Goal: Transaction & Acquisition: Book appointment/travel/reservation

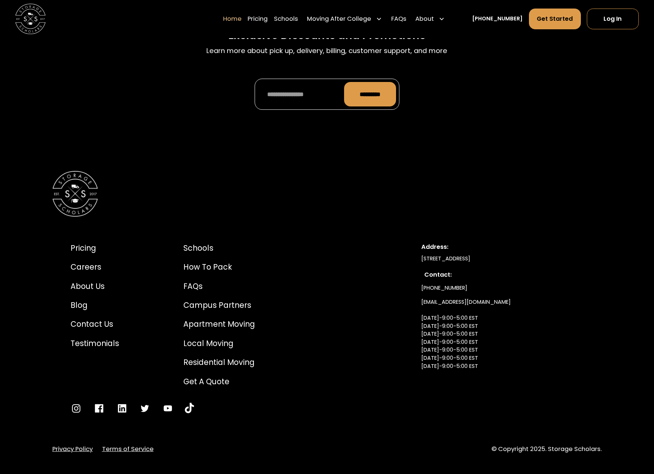
scroll to position [2499, 0]
click at [86, 246] on div "Pricing" at bounding box center [95, 248] width 49 height 12
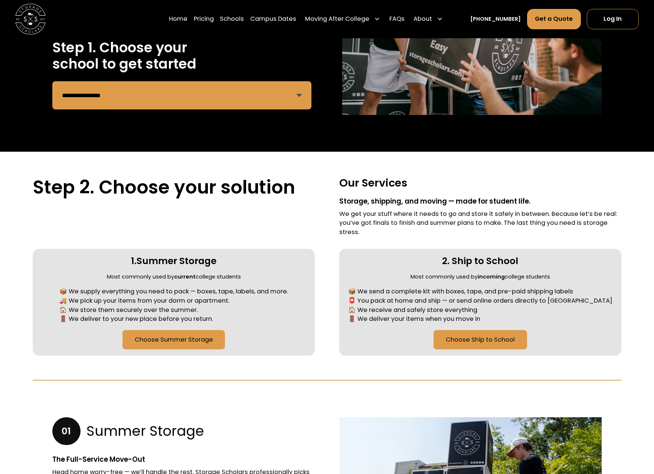
scroll to position [151, 0]
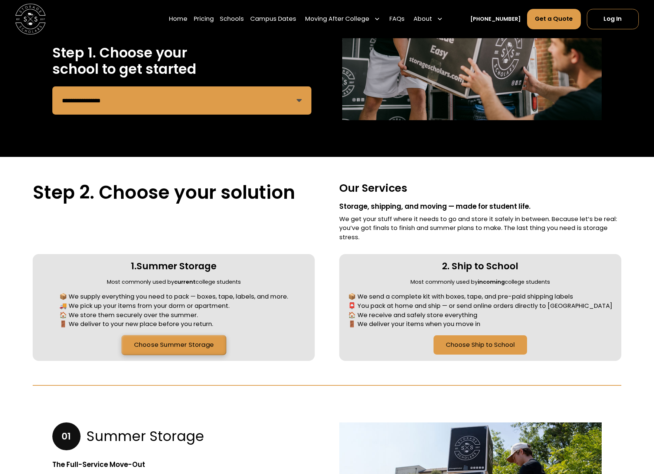
click at [172, 343] on link "Choose Summer Storage" at bounding box center [173, 345] width 105 height 20
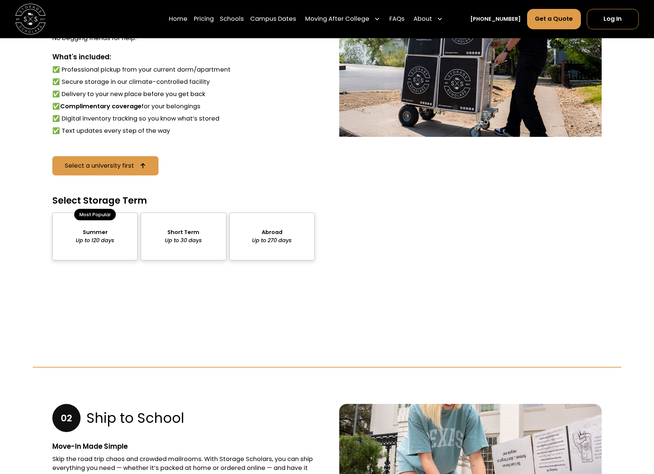
scroll to position [612, 0]
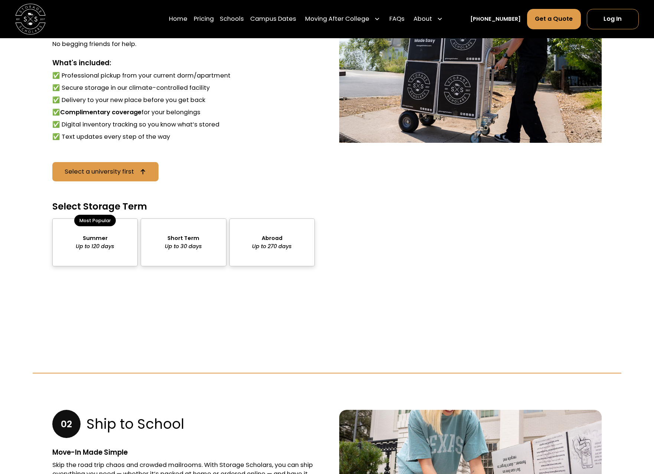
click at [93, 219] on div "Most Popular" at bounding box center [95, 220] width 42 height 11
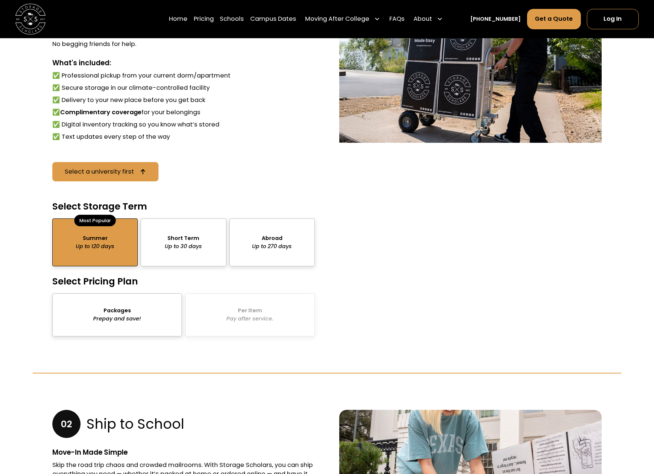
click at [112, 310] on div "package-pricing" at bounding box center [117, 315] width 130 height 43
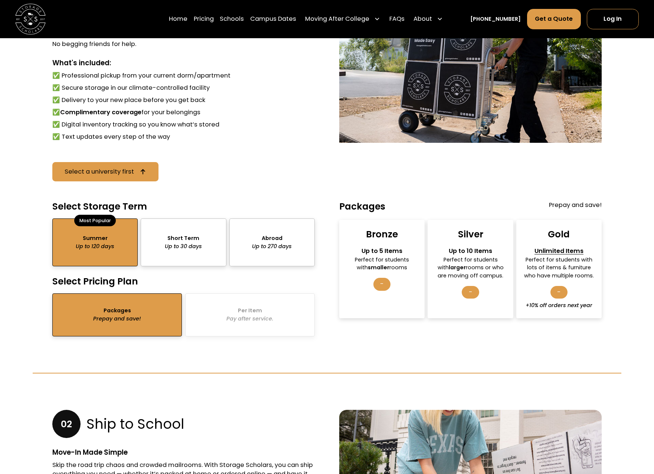
click at [566, 251] on div "Unlimited Items" at bounding box center [559, 251] width 72 height 9
click at [553, 277] on div "Perfect for students with lots of items & furniture who have multiple rooms." at bounding box center [559, 268] width 72 height 24
click at [558, 294] on div "-" at bounding box center [558, 292] width 17 height 13
click at [558, 284] on div "Gold Unlimited Items Perfect for students with lots of items & furniture who ha…" at bounding box center [558, 269] width 85 height 98
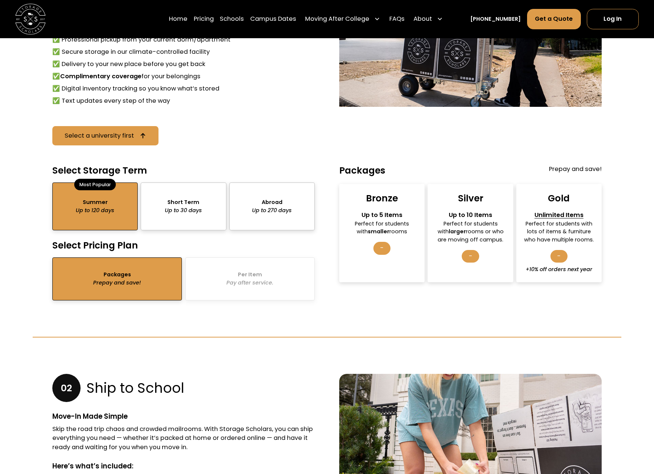
scroll to position [650, 0]
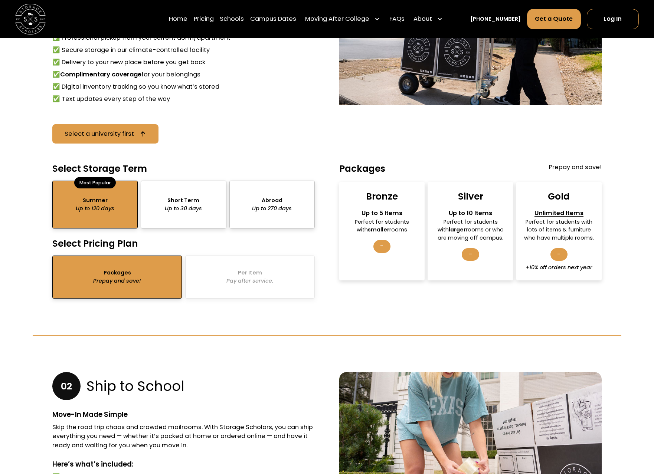
drag, startPoint x: 561, startPoint y: 212, endPoint x: 554, endPoint y: 181, distance: 32.0
click at [559, 204] on div "Gold Unlimited Items Perfect for students with lots of items & furniture who ha…" at bounding box center [558, 231] width 85 height 98
click at [553, 179] on div "Packages Prepay and save! Bronze Up to 5 Items Perfect for students with smalle…" at bounding box center [470, 222] width 262 height 118
click at [457, 195] on div "Silver Up to 10 Items Perfect for students with larger rooms or who are moving …" at bounding box center [470, 231] width 85 height 98
click at [379, 199] on div "Bronze" at bounding box center [382, 197] width 32 height 12
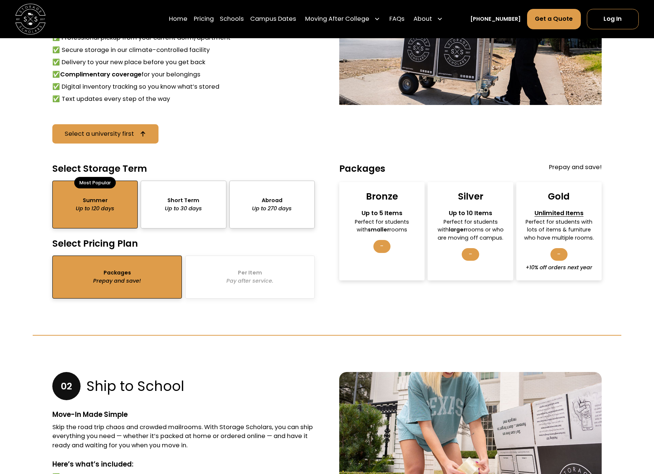
click at [559, 194] on div "Gold" at bounding box center [559, 197] width 22 height 12
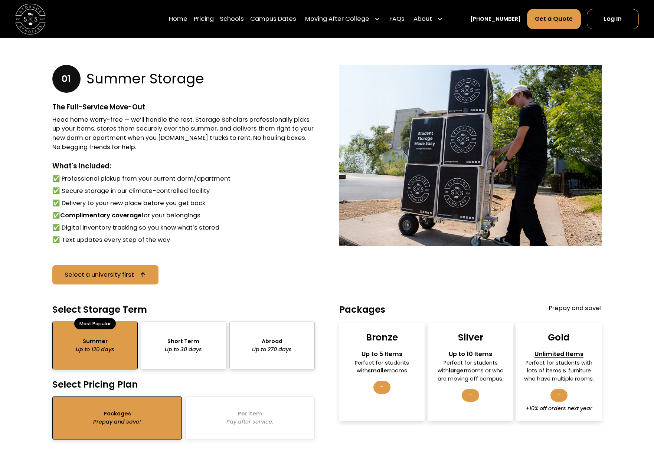
scroll to position [499, 0]
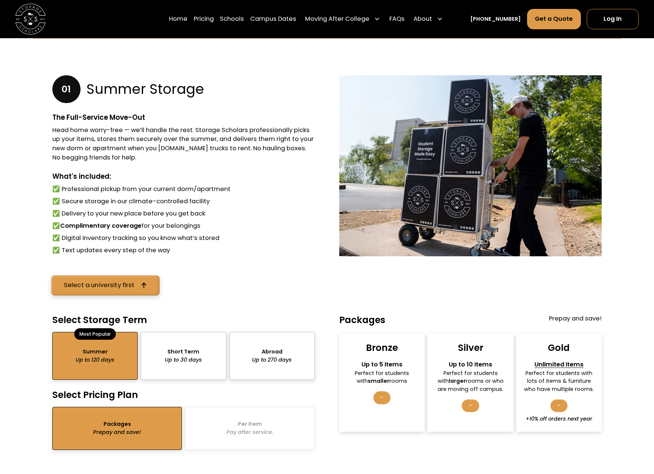
click at [140, 278] on link "Select a university first" at bounding box center [105, 285] width 108 height 20
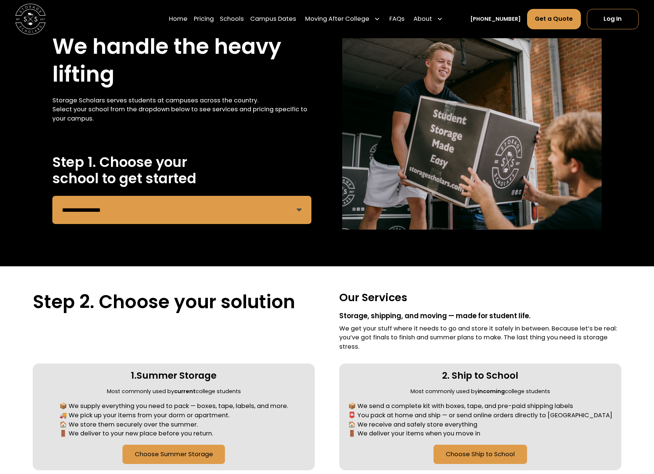
scroll to position [38, 0]
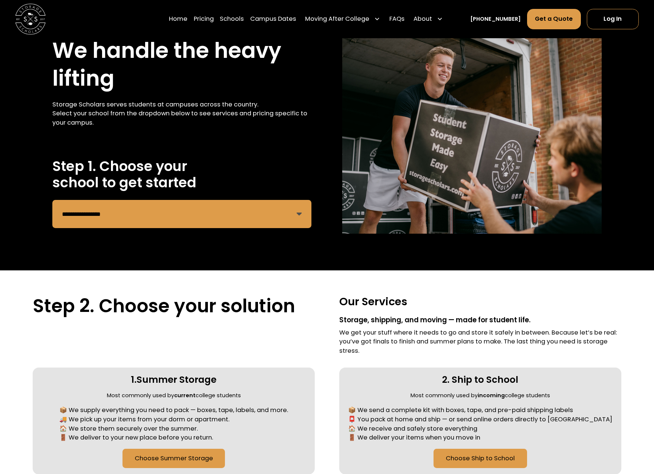
click at [52, 200] on select "**********" at bounding box center [181, 214] width 259 height 28
select select "**********"
click option "**********" at bounding box center [0, 0] width 0 height 0
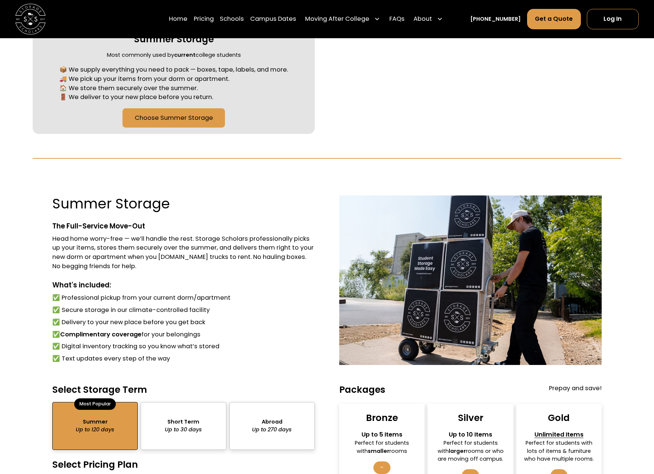
scroll to position [568, 0]
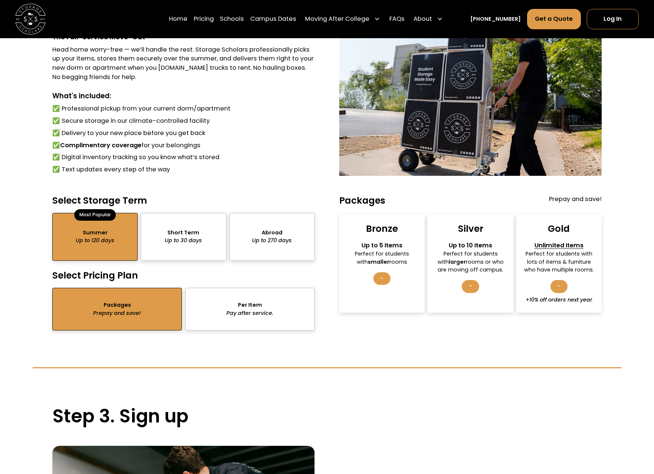
click at [559, 244] on div "Unlimited Items" at bounding box center [559, 245] width 72 height 9
click at [565, 233] on div "Gold" at bounding box center [559, 229] width 22 height 12
click at [109, 307] on div "package-pricing" at bounding box center [117, 309] width 130 height 43
click at [538, 243] on div "Unlimited Items" at bounding box center [559, 245] width 72 height 9
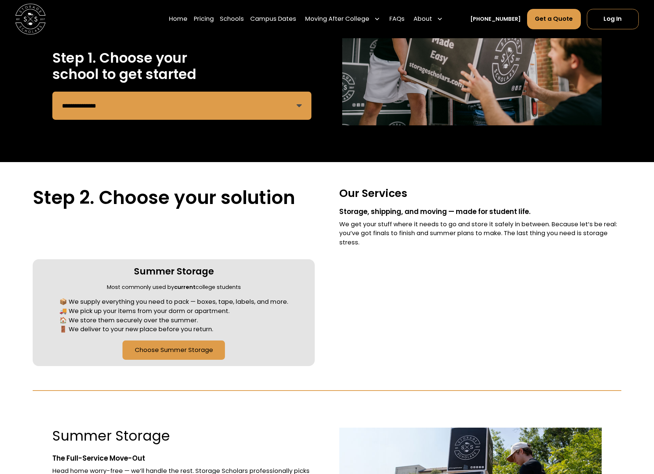
scroll to position [151, 0]
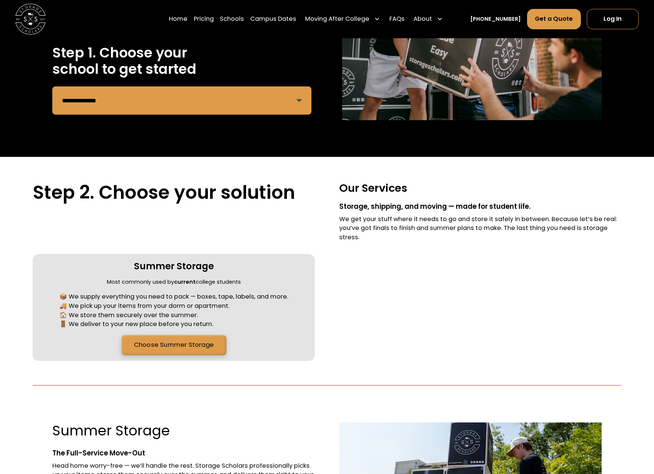
click at [174, 346] on link "Choose Summer Storage" at bounding box center [173, 345] width 105 height 20
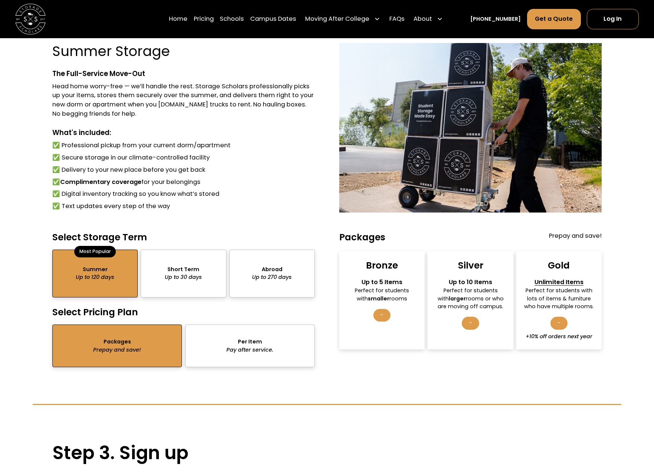
scroll to position [537, 0]
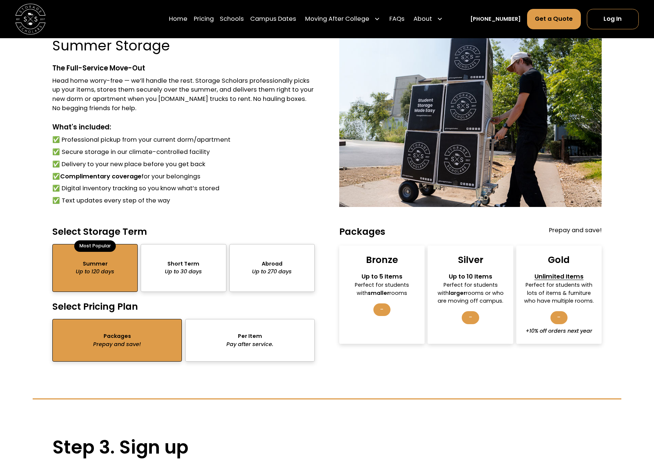
click at [93, 273] on div "package-pricing" at bounding box center [94, 268] width 85 height 48
click at [134, 344] on div "package-pricing" at bounding box center [117, 340] width 130 height 43
click at [578, 278] on div "Unlimited Items" at bounding box center [559, 276] width 72 height 9
click at [561, 315] on div "-" at bounding box center [558, 317] width 17 height 13
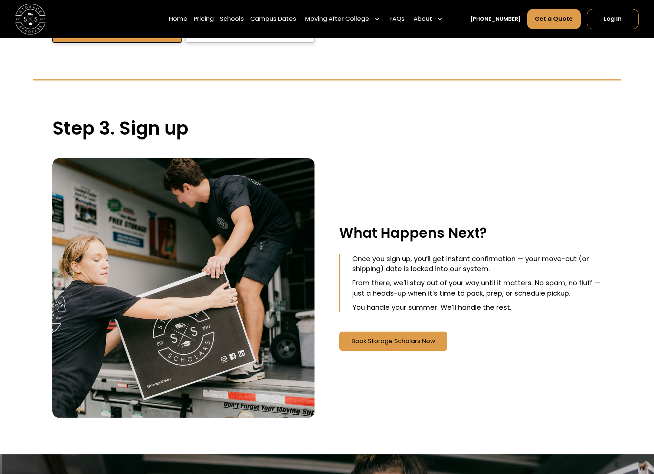
scroll to position [915, 0]
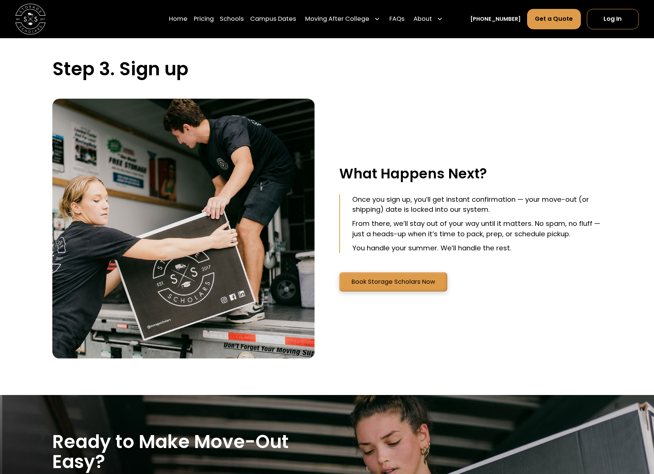
click at [411, 284] on link "Book Storage Scholars Now" at bounding box center [393, 282] width 108 height 20
click at [214, 20] on link "Pricing" at bounding box center [204, 20] width 20 height 22
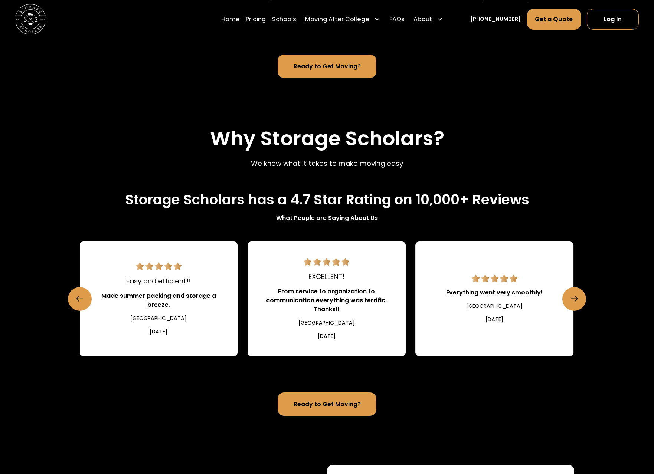
scroll to position [620, 0]
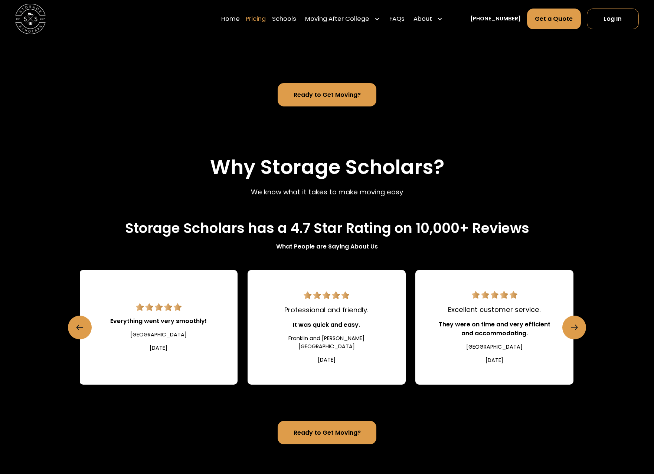
click at [266, 20] on link "Pricing" at bounding box center [256, 20] width 20 height 22
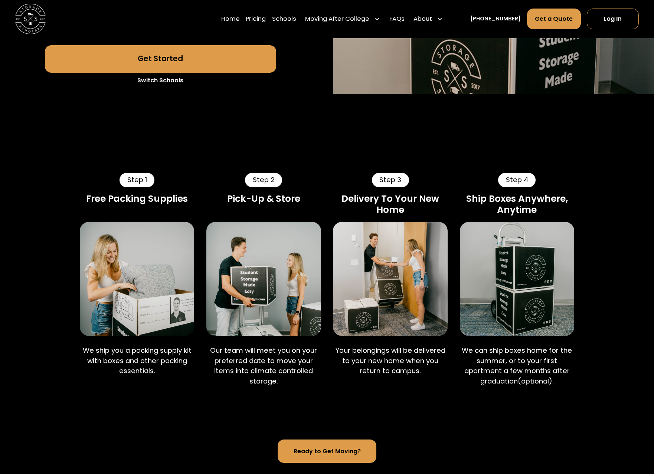
scroll to position [241, 0]
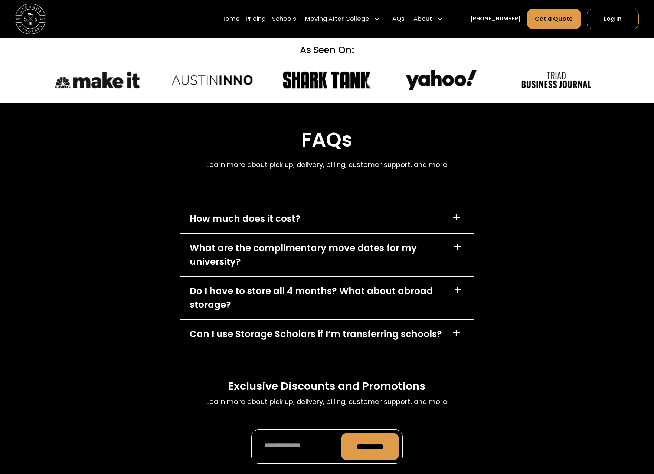
scroll to position [3043, 0]
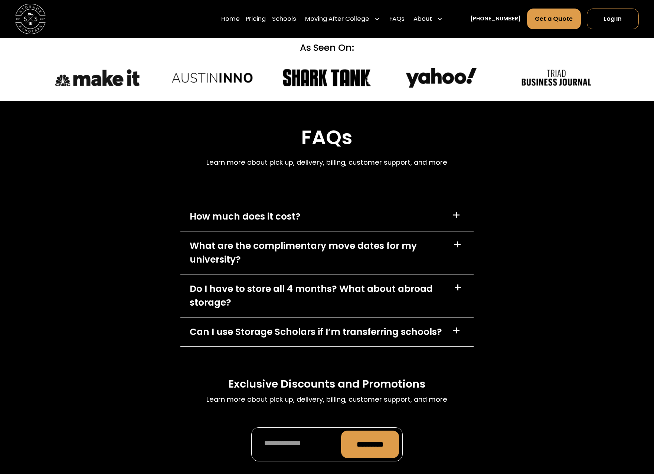
click at [455, 210] on div "+" at bounding box center [456, 216] width 9 height 12
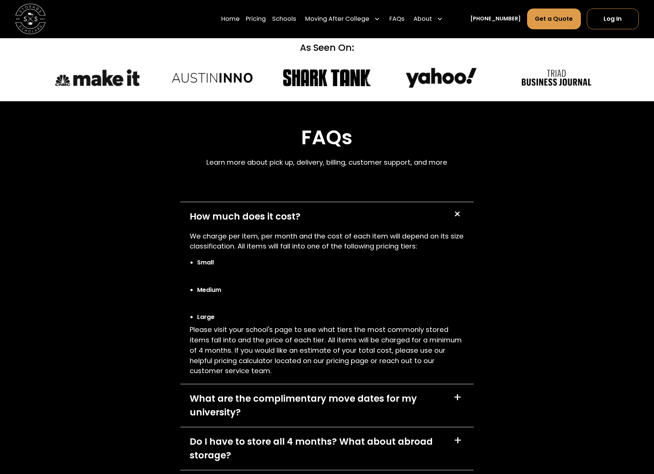
click at [455, 207] on div "+" at bounding box center [456, 214] width 15 height 15
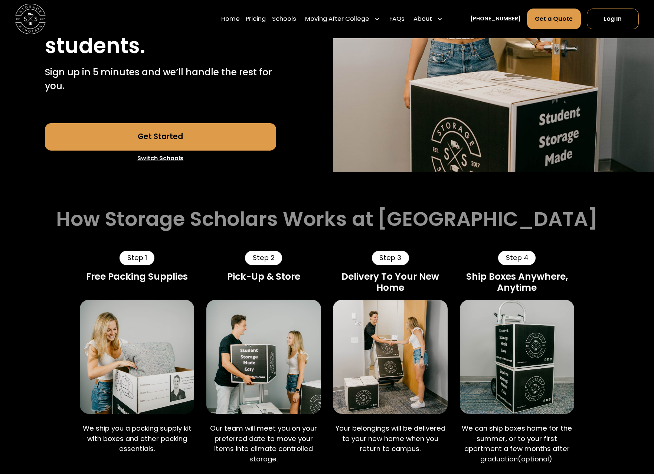
scroll to position [0, 0]
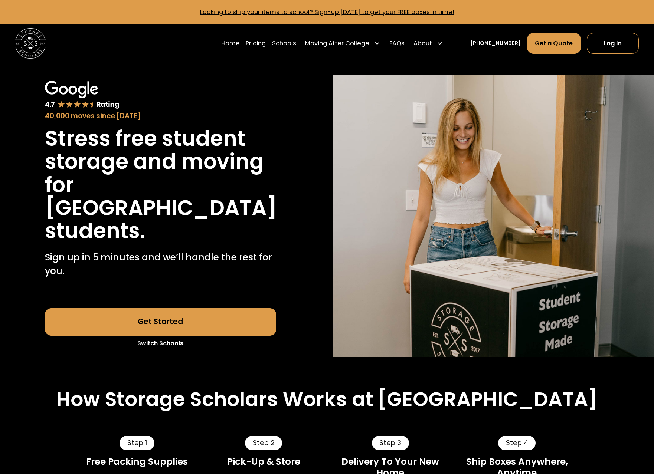
click at [27, 314] on div "40,000 moves since 2017 Stress free student storage and moving for Providence C…" at bounding box center [160, 216] width 289 height 283
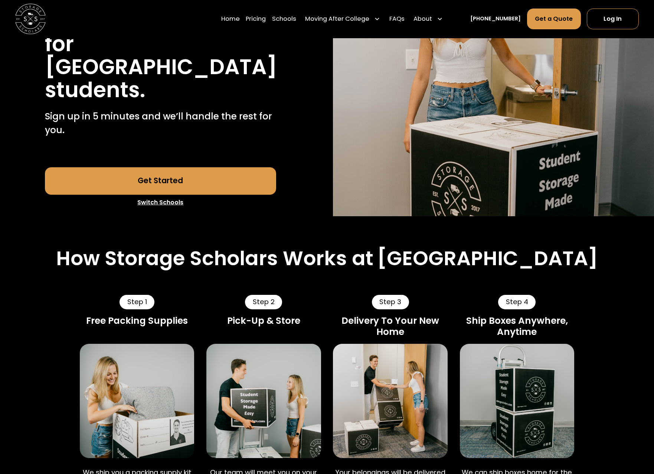
scroll to position [227, 0]
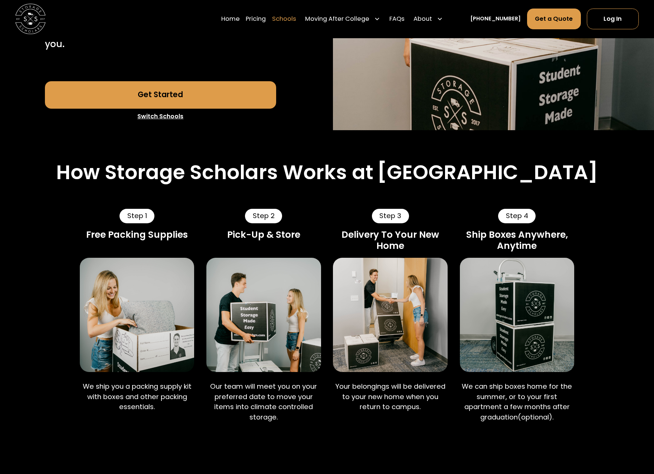
click at [296, 19] on link "Schools" at bounding box center [284, 20] width 24 height 22
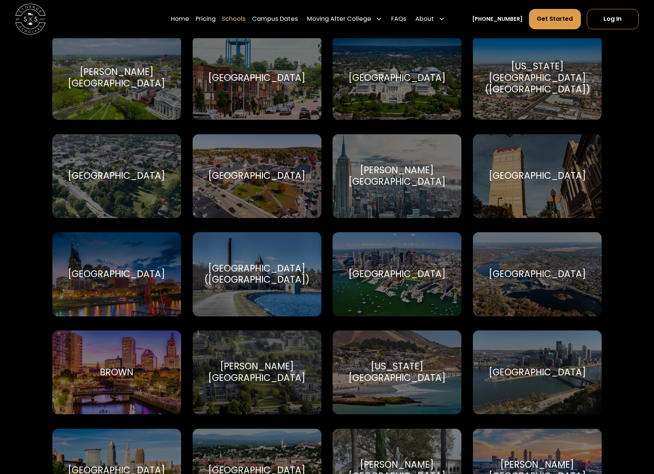
scroll to position [568, 0]
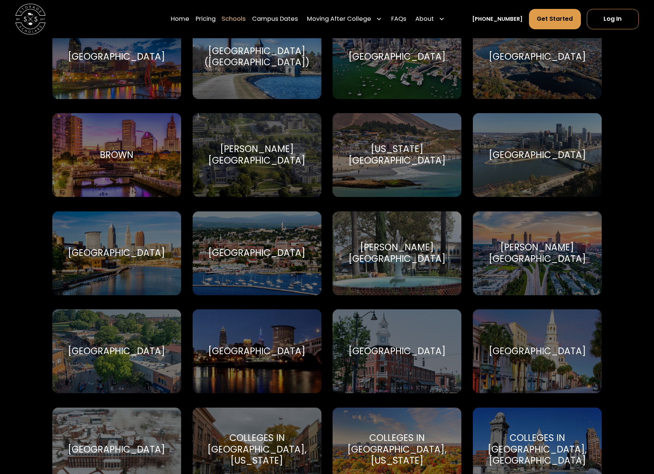
click at [125, 150] on div "Brown" at bounding box center [116, 156] width 33 height 12
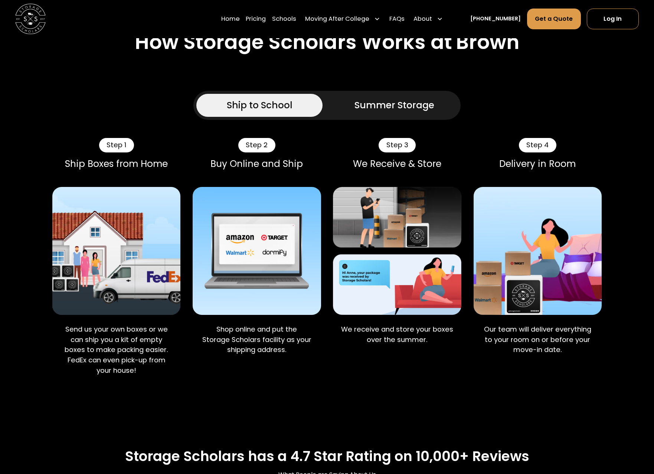
scroll to position [644, 0]
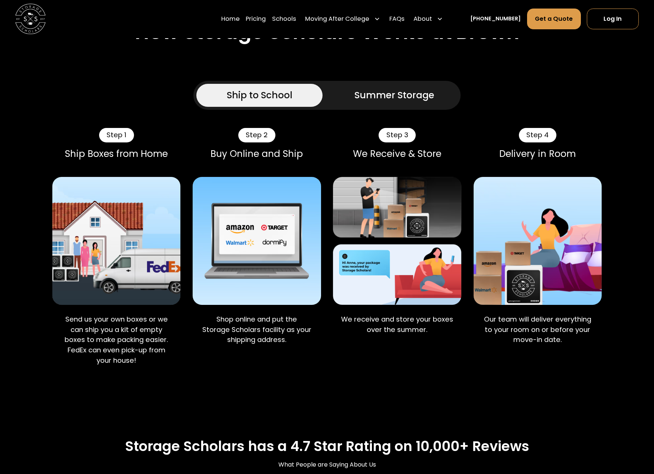
click at [404, 95] on div "Summer Storage" at bounding box center [394, 95] width 80 height 14
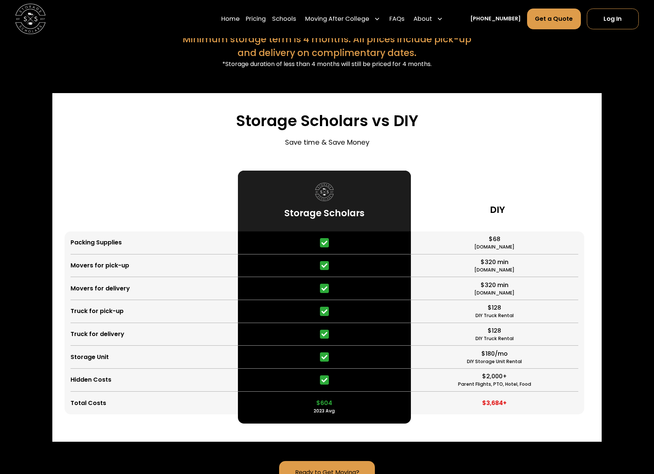
scroll to position [1704, 0]
